Goal: Check status: Check status

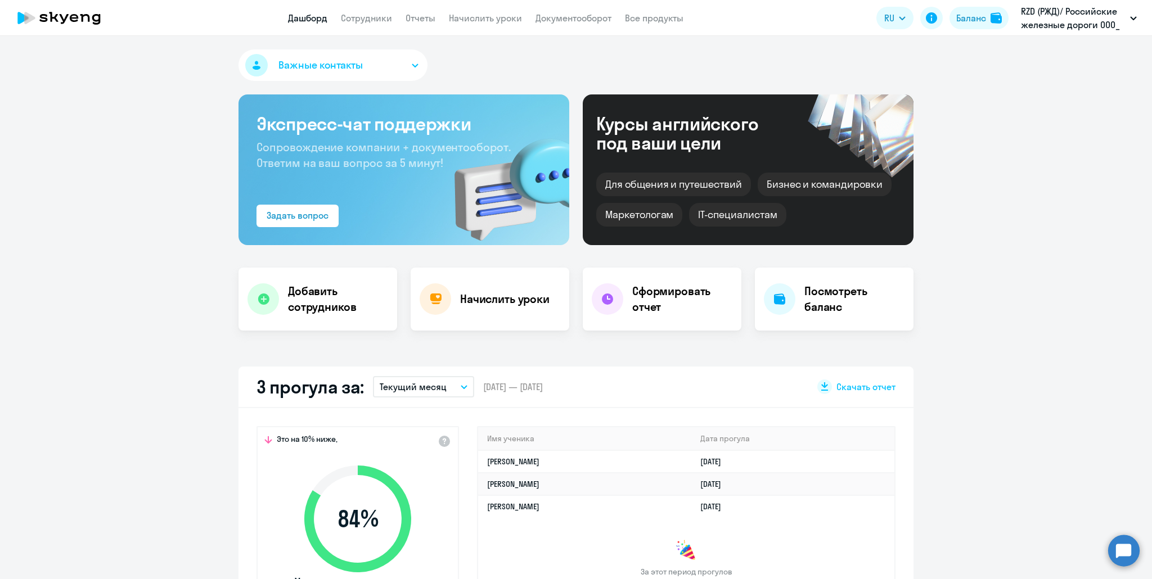
click at [452, 391] on button "Текущий месяц" at bounding box center [423, 386] width 101 height 21
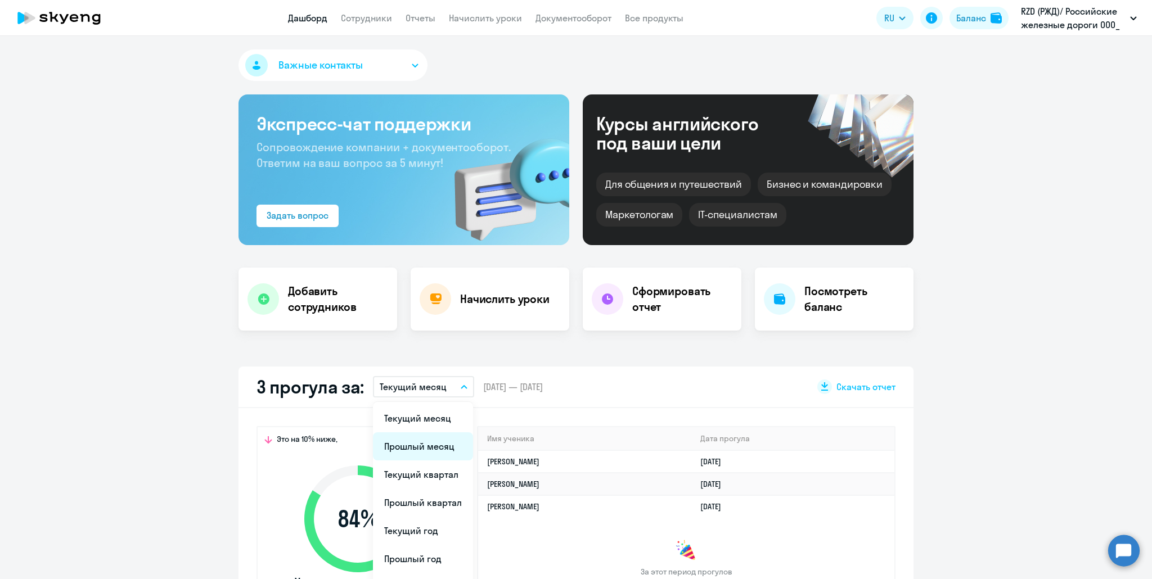
click at [447, 450] on li "Прошлый месяц" at bounding box center [423, 446] width 100 height 28
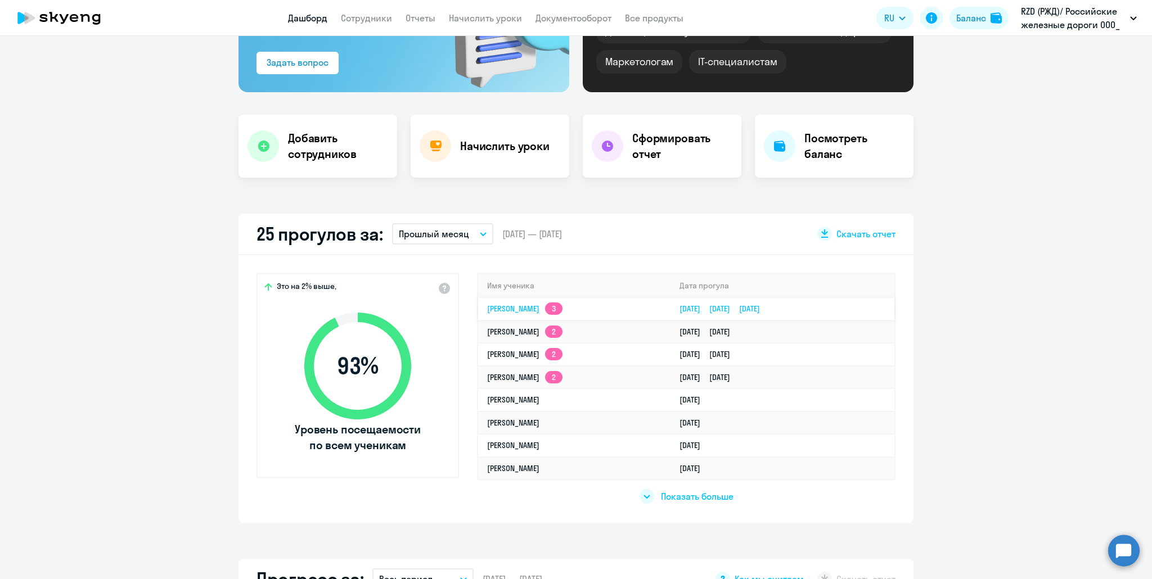
scroll to position [169, 0]
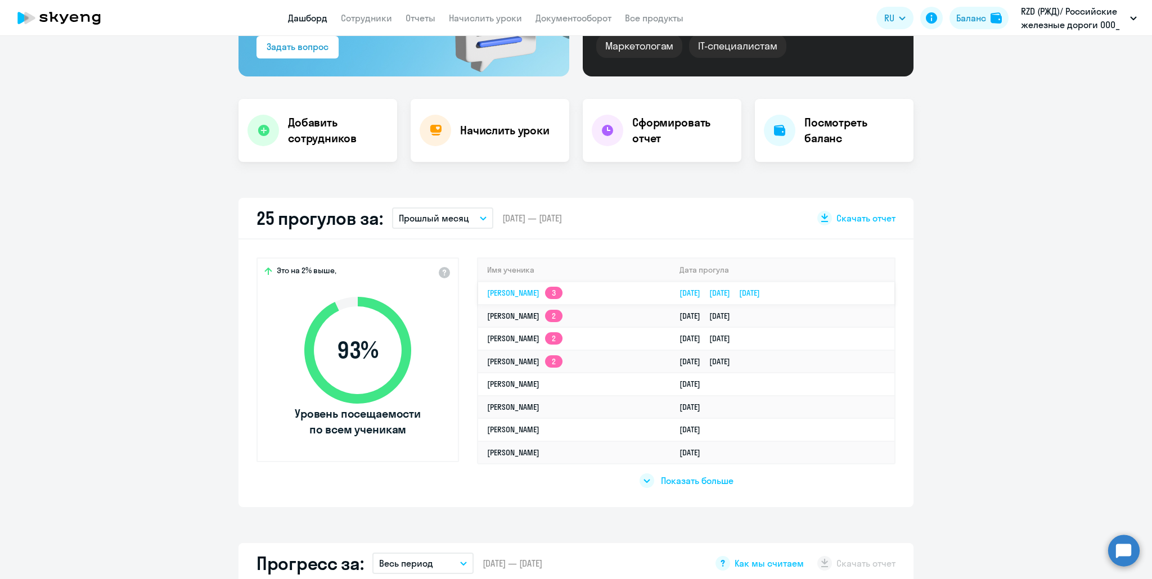
click at [521, 288] on link "[PERSON_NAME] 3" at bounding box center [524, 293] width 75 height 10
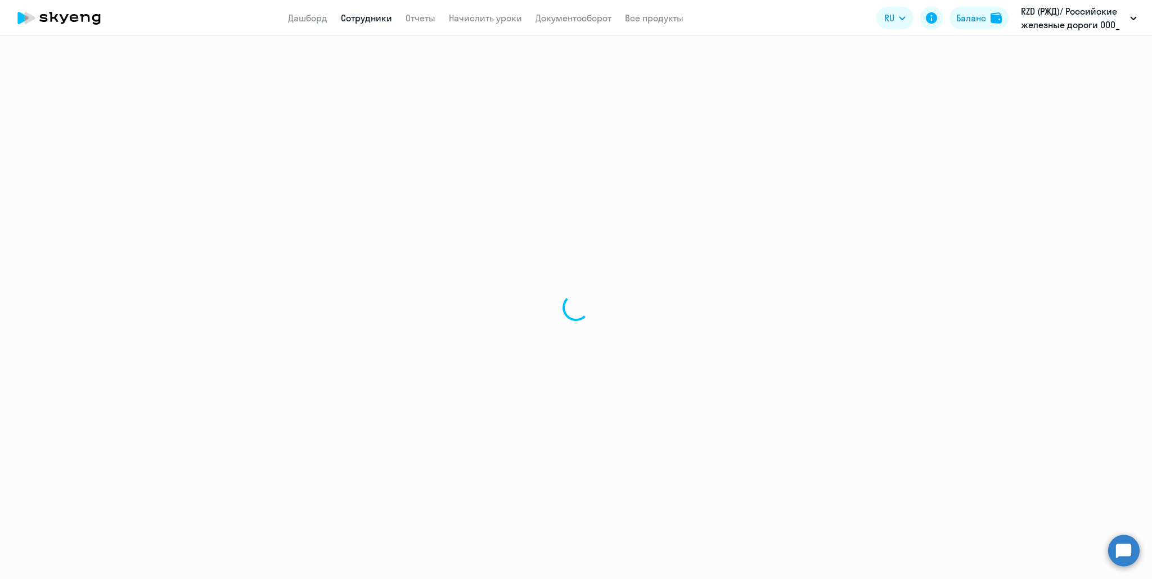
select select "english"
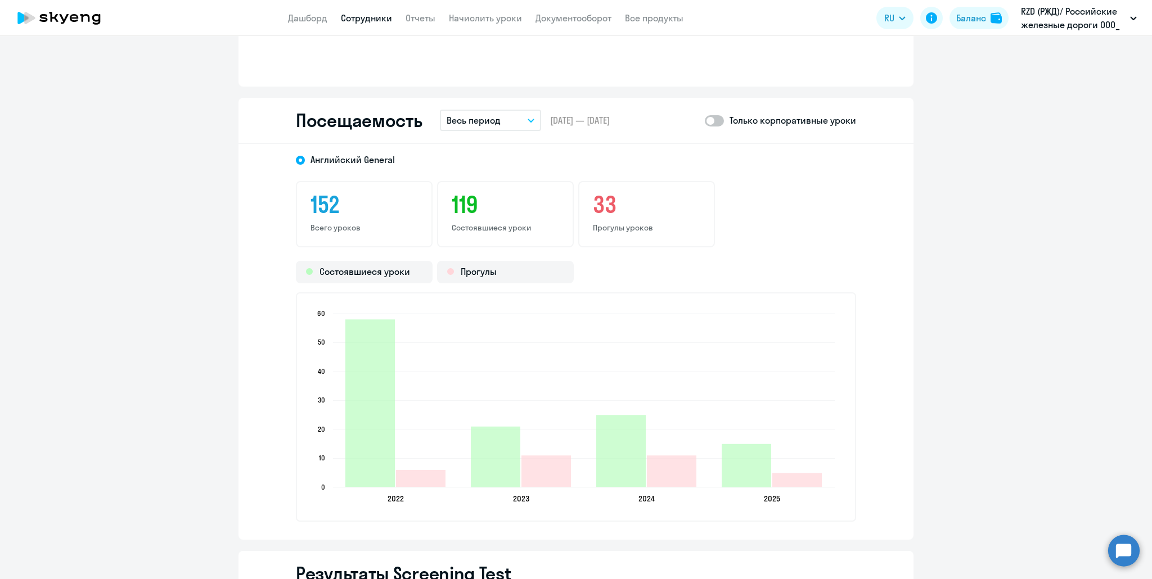
scroll to position [1462, 0]
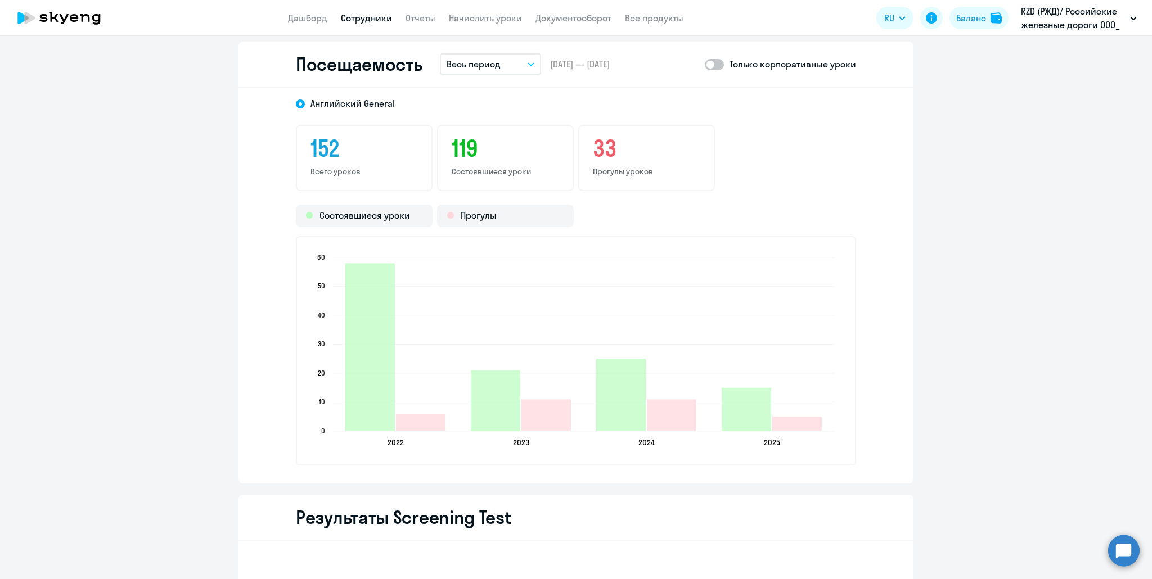
click at [481, 62] on p "Весь период" at bounding box center [474, 63] width 54 height 13
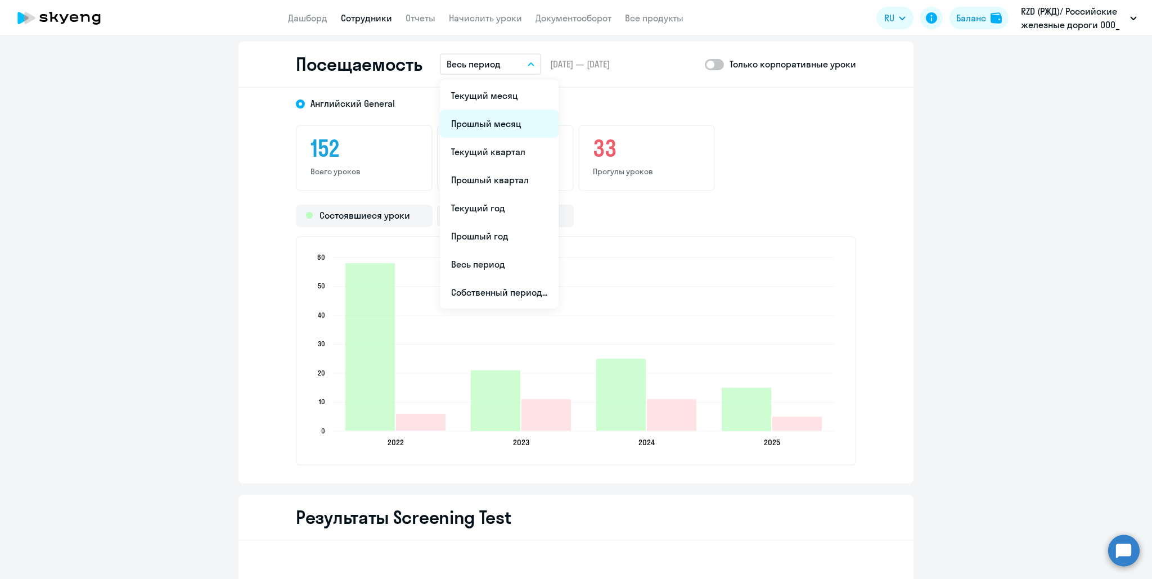
click at [483, 125] on li "Прошлый месяц" at bounding box center [499, 124] width 119 height 28
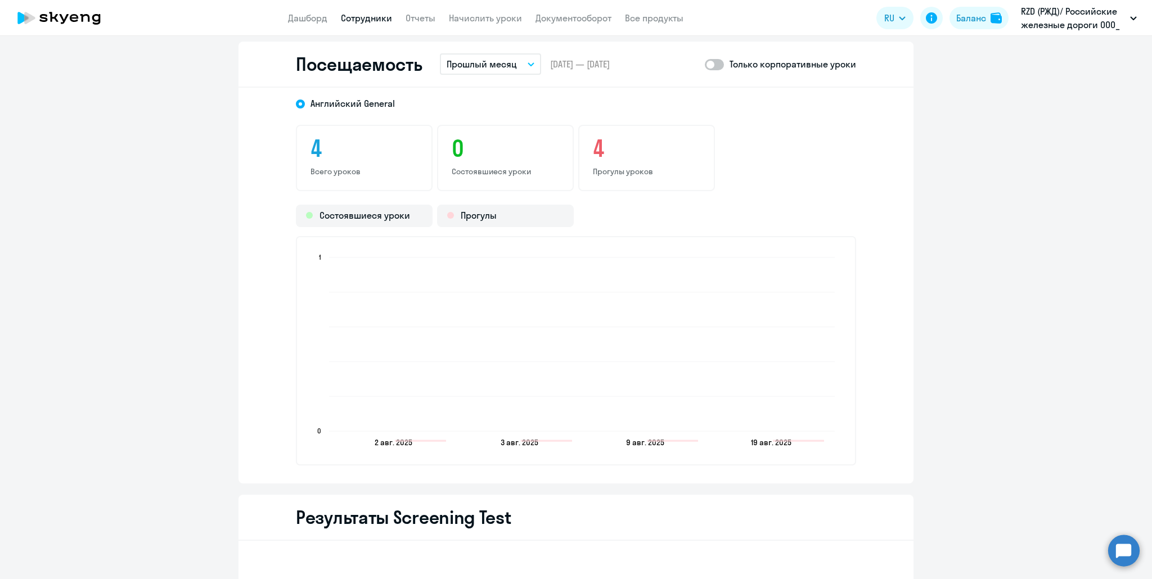
scroll to position [1462, 0]
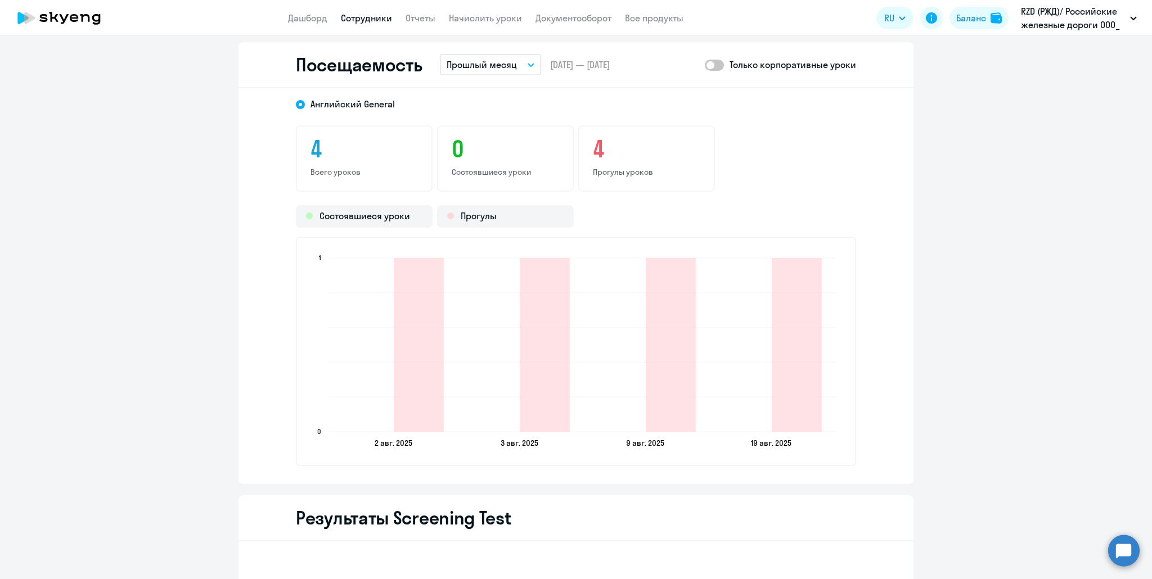
click at [714, 65] on span at bounding box center [714, 65] width 19 height 11
click at [705, 65] on input "checkbox" at bounding box center [704, 65] width 1 height 1
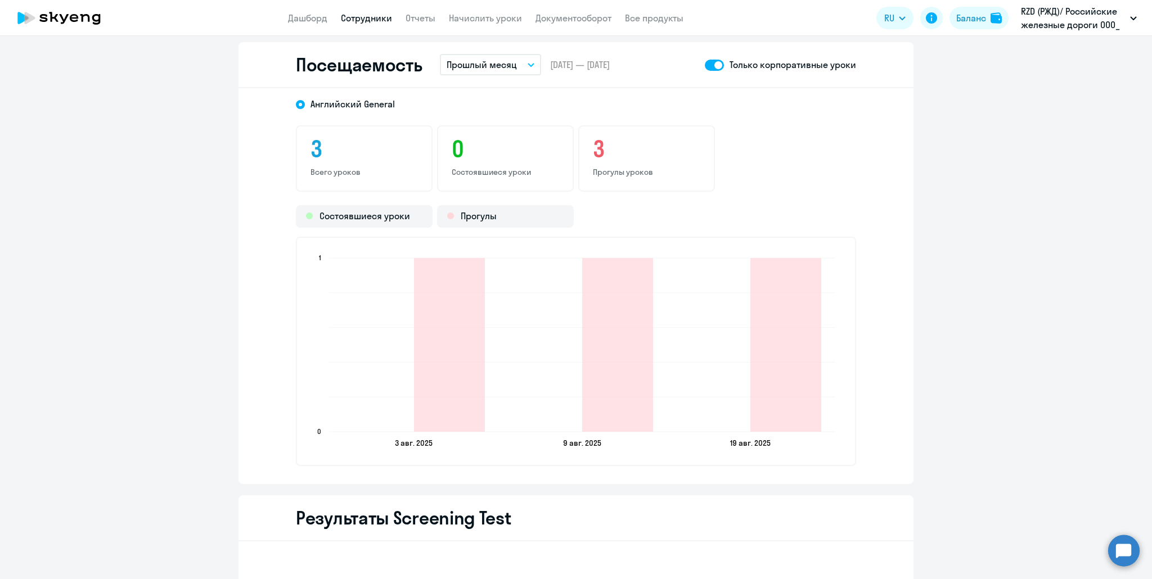
click at [714, 65] on span at bounding box center [714, 65] width 19 height 11
click at [705, 65] on input "checkbox" at bounding box center [704, 65] width 1 height 1
checkbox input "false"
